Goal: Check status: Check status

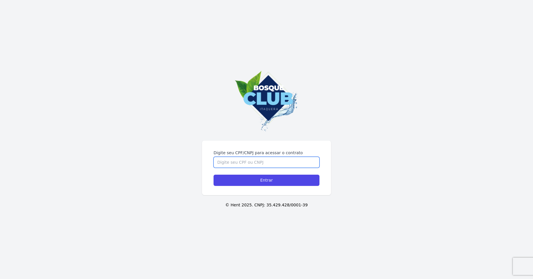
click at [300, 159] on input "Digite seu CPF/CNPJ para acessar o contrato" at bounding box center [267, 162] width 106 height 11
type input "35889198807"
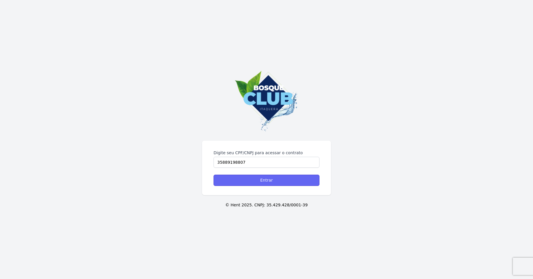
click at [289, 178] on input "Entrar" at bounding box center [267, 179] width 106 height 11
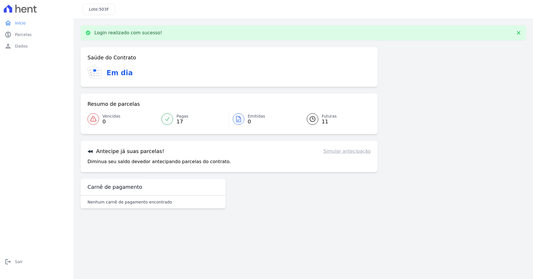
click at [323, 119] on span "11" at bounding box center [329, 121] width 15 height 5
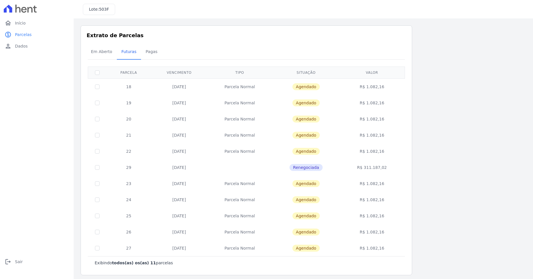
drag, startPoint x: 385, startPoint y: 89, endPoint x: 106, endPoint y: 85, distance: 279.0
click at [106, 85] on tr "18 [DATE] [GEOGRAPHIC_DATA] [GEOGRAPHIC_DATA] R$ 1.082,16" at bounding box center [246, 86] width 317 height 16
click at [194, 104] on td "[DATE]" at bounding box center [179, 103] width 56 height 16
